Goal: Task Accomplishment & Management: Use online tool/utility

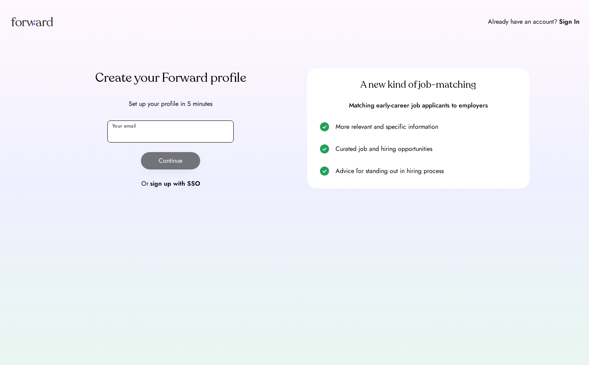
click at [201, 139] on input "email" at bounding box center [170, 131] width 126 height 22
click at [577, 21] on div "Sign In" at bounding box center [569, 21] width 21 height 9
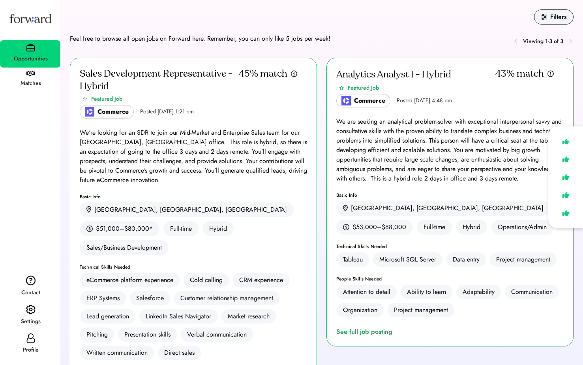
click at [39, 87] on div "Matches" at bounding box center [31, 83] width 60 height 9
